Goal: Task Accomplishment & Management: Manage account settings

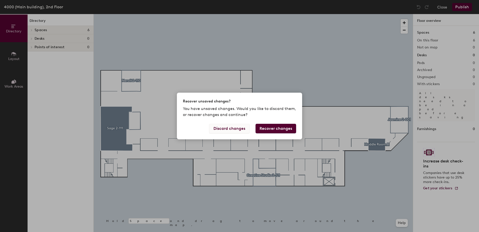
click at [243, 129] on button "Discard changes" at bounding box center [229, 129] width 40 height 10
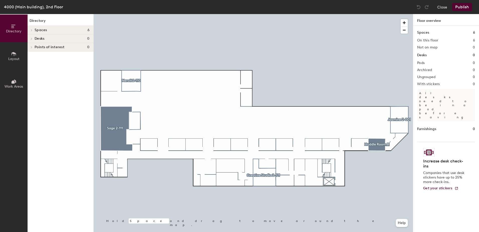
click at [370, 14] on div at bounding box center [253, 14] width 319 height 0
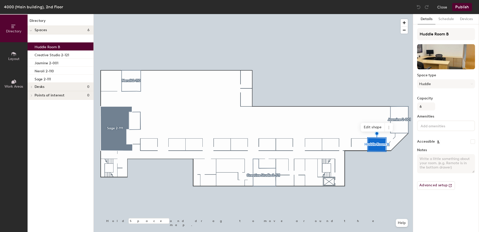
click at [52, 44] on p "Huddle Room B" at bounding box center [48, 46] width 26 height 6
